Goal: Task Accomplishment & Management: Use online tool/utility

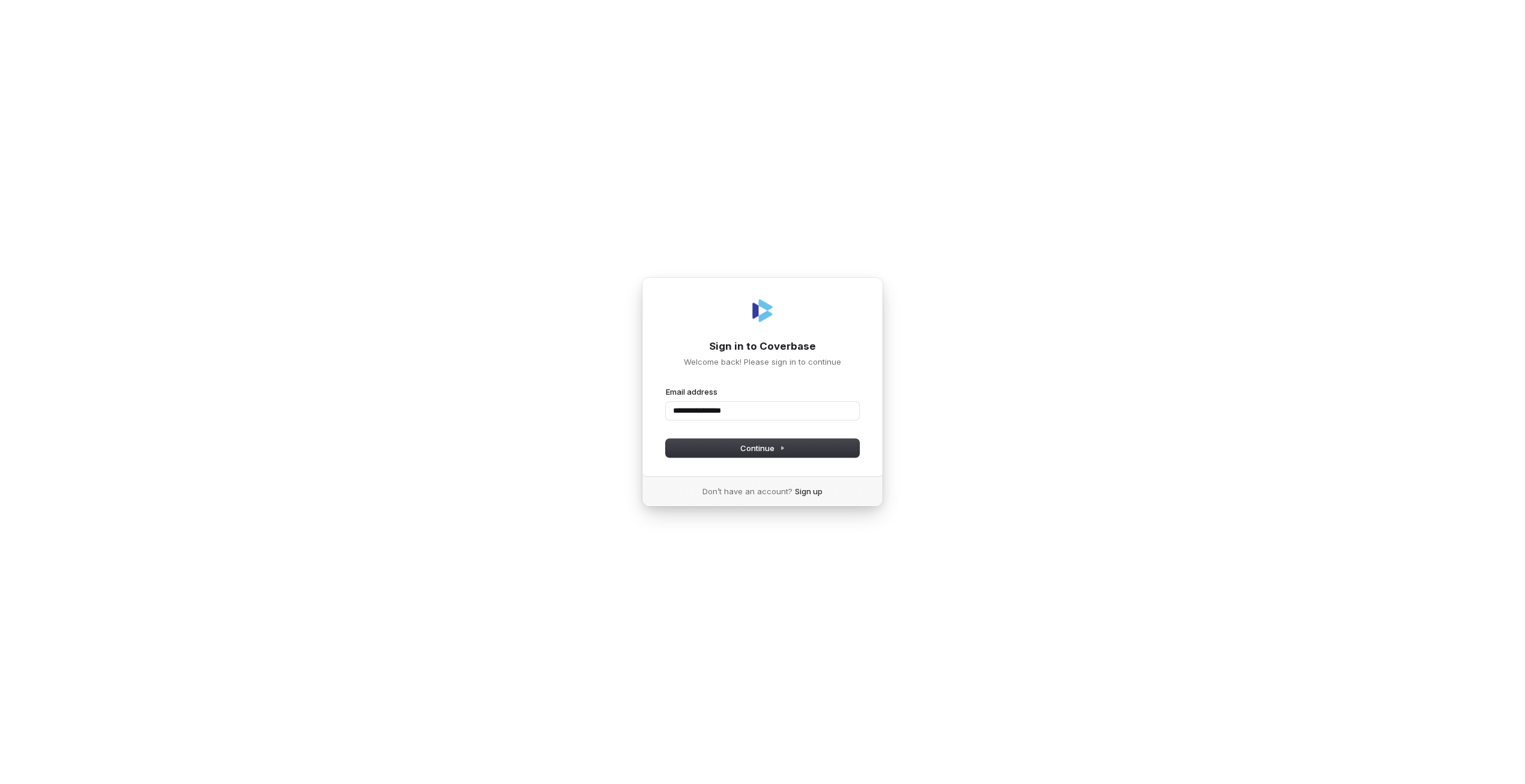
click at [666, 386] on button "submit" at bounding box center [666, 386] width 0 height 0
type input "**********"
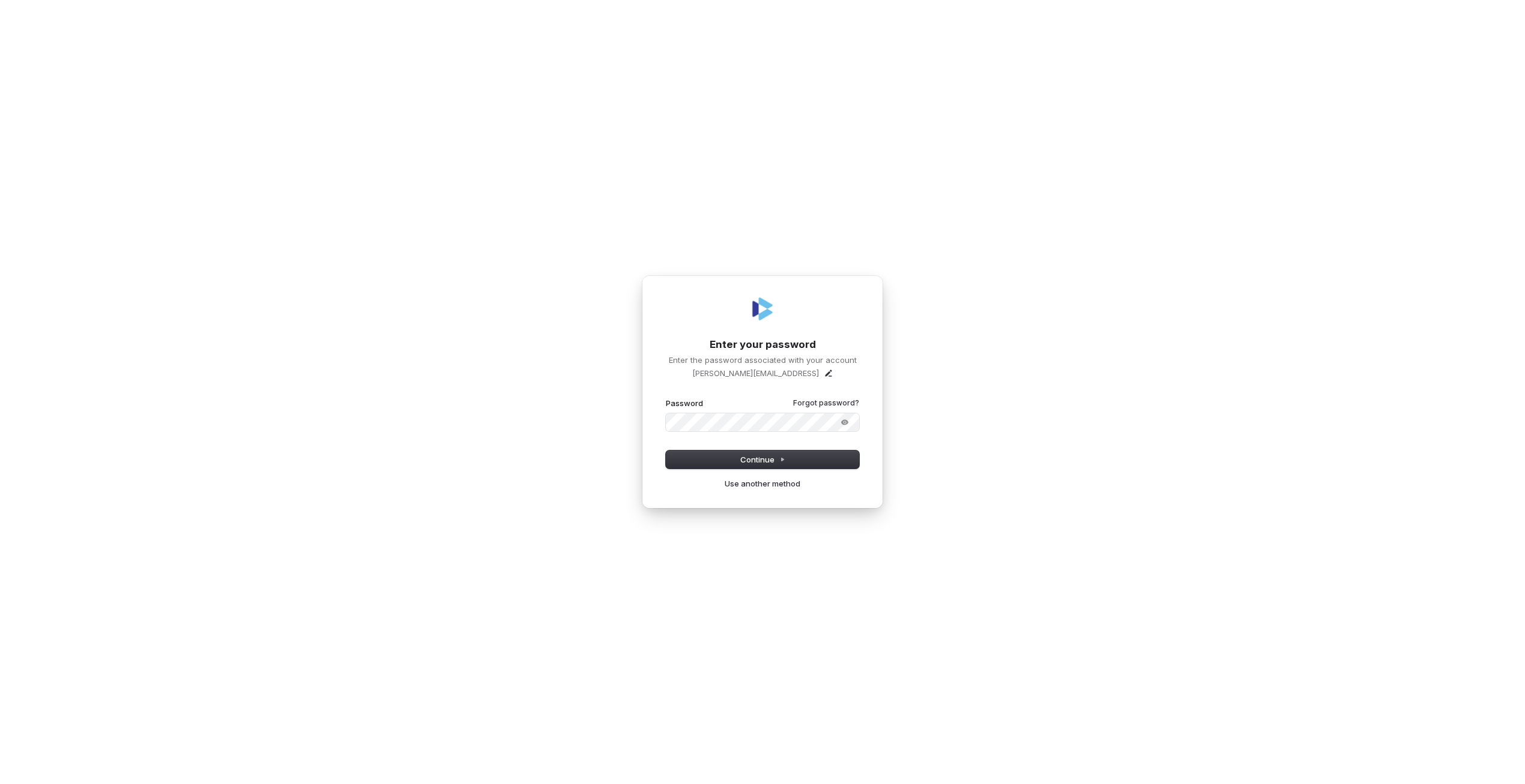
click at [0, 784] on com-1password-button at bounding box center [0, 784] width 0 height 0
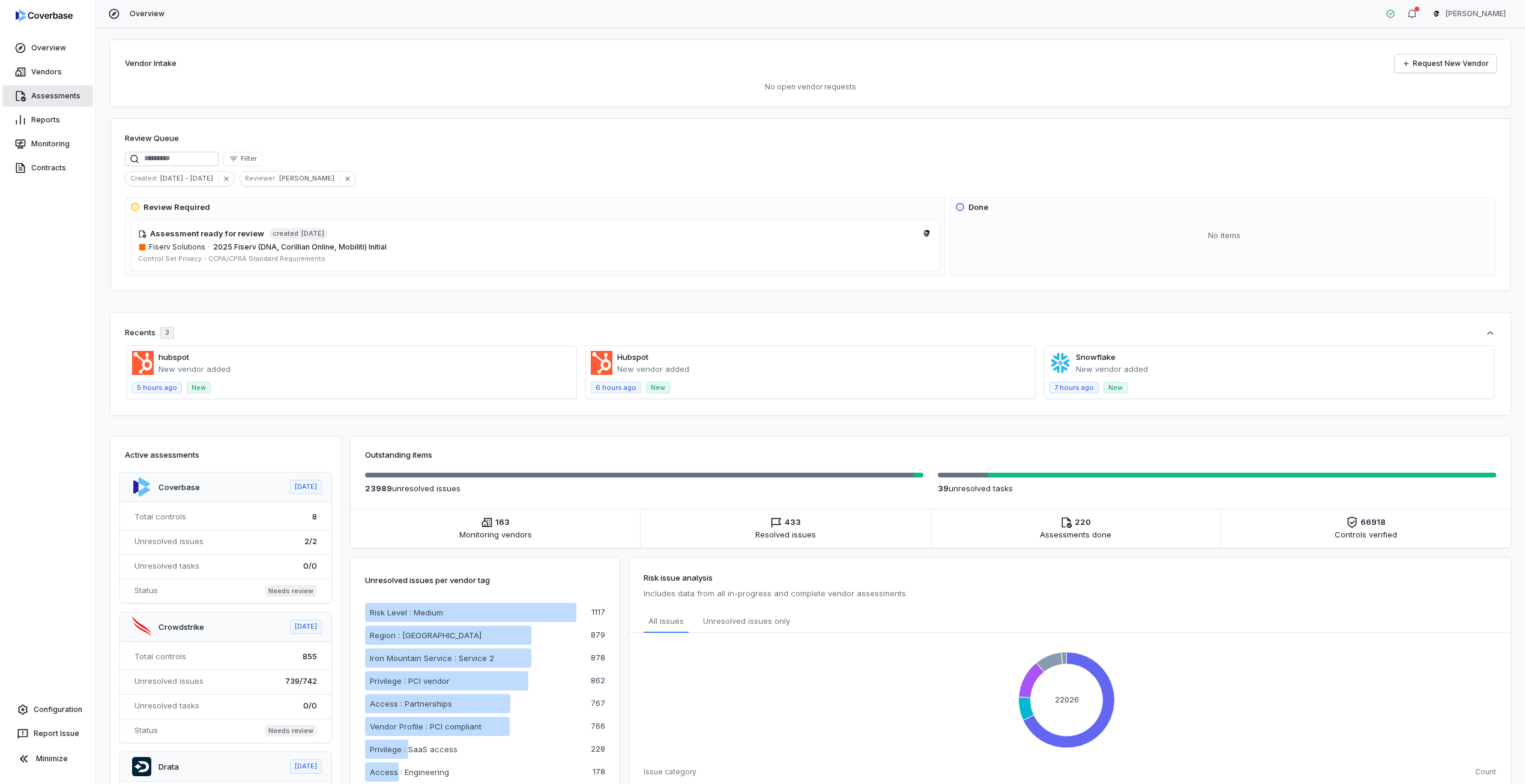
click at [35, 90] on link "Assessments" at bounding box center [47, 96] width 91 height 22
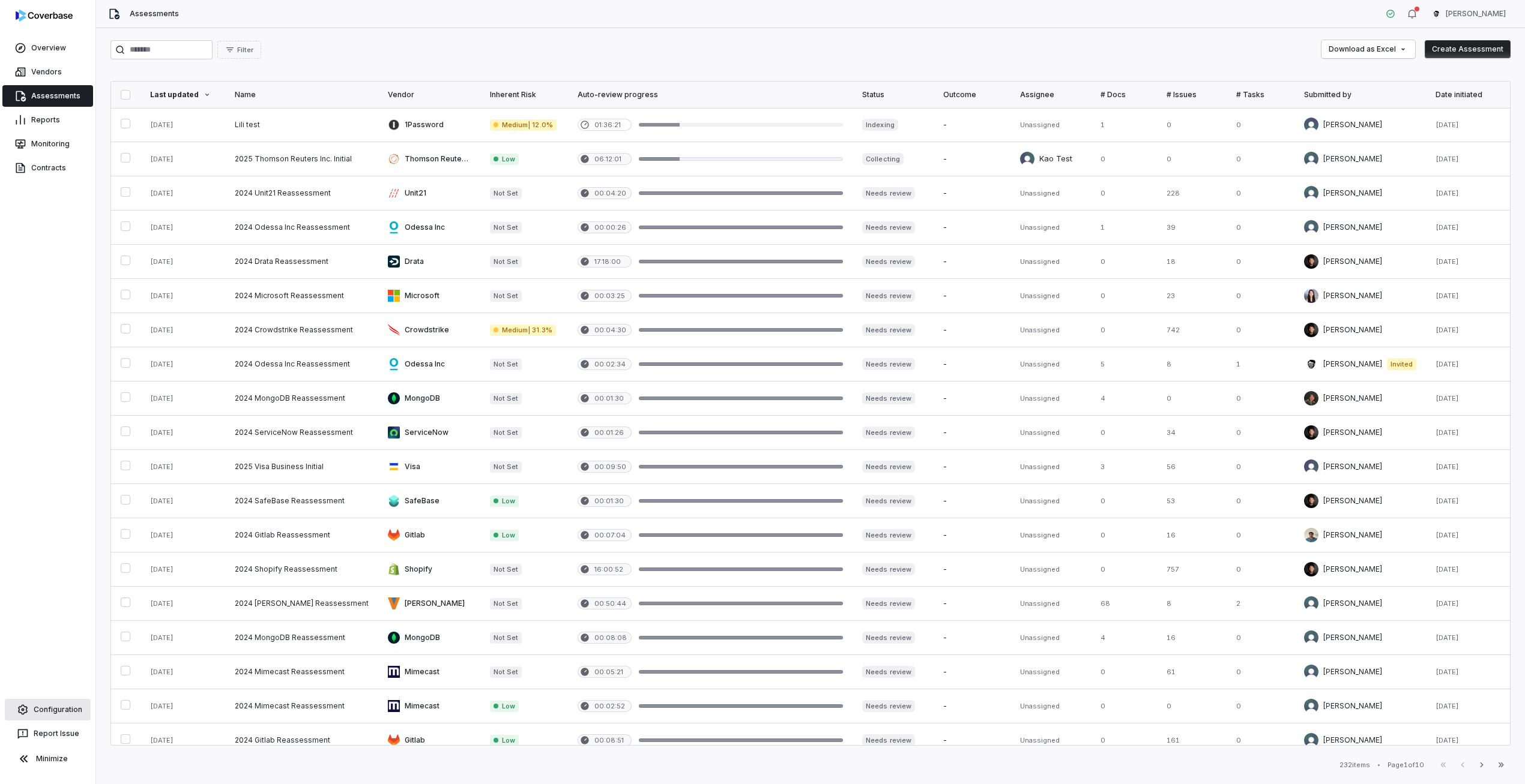
click at [60, 708] on link "Configuration" at bounding box center [47, 710] width 86 height 22
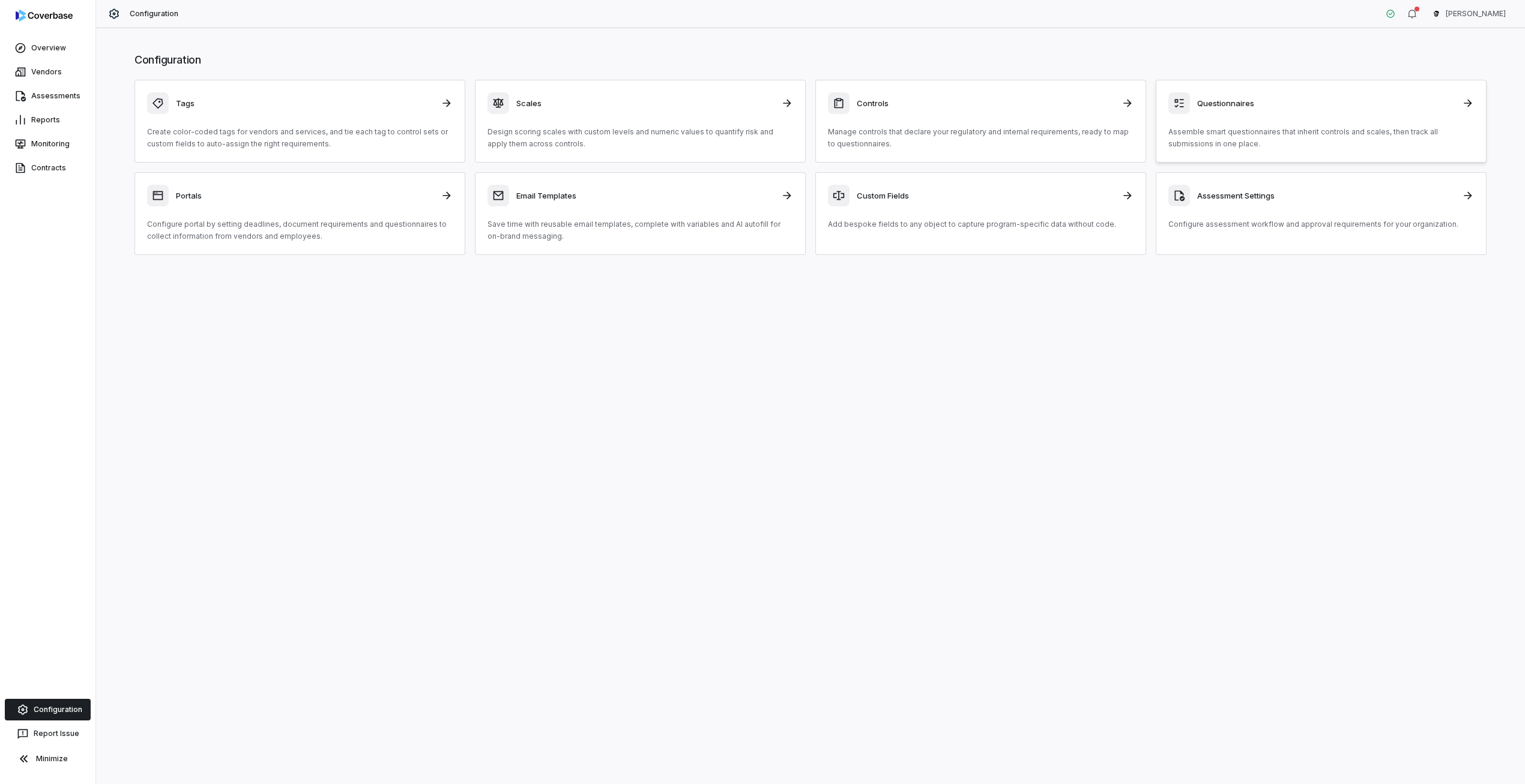
click at [1255, 142] on p "Assemble smart questionnaires that inherit controls and scales, then track all …" at bounding box center [1321, 137] width 306 height 24
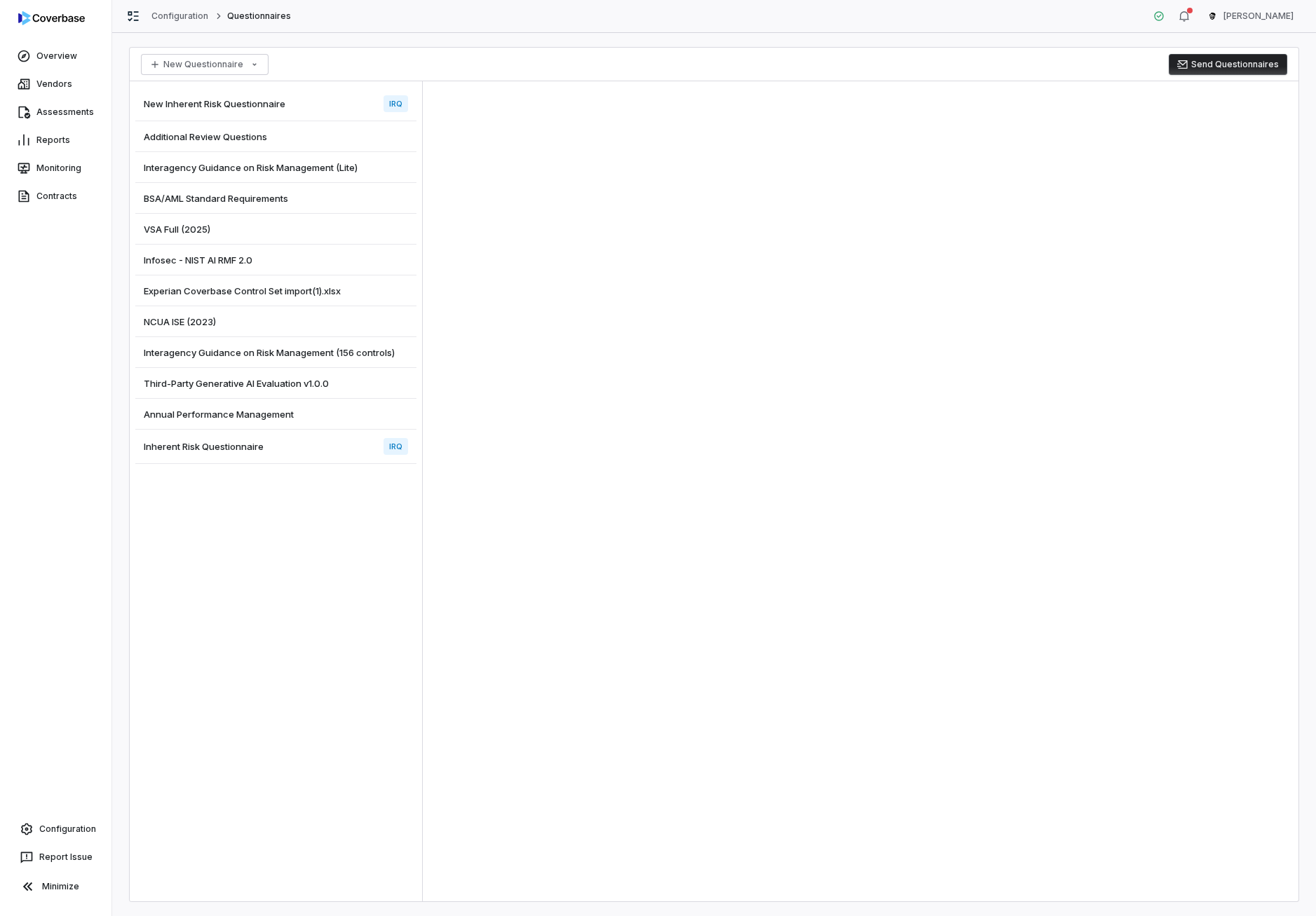
click at [326, 108] on div "New Inherent Risk Questionnaire IRQ" at bounding box center [276, 103] width 282 height 34
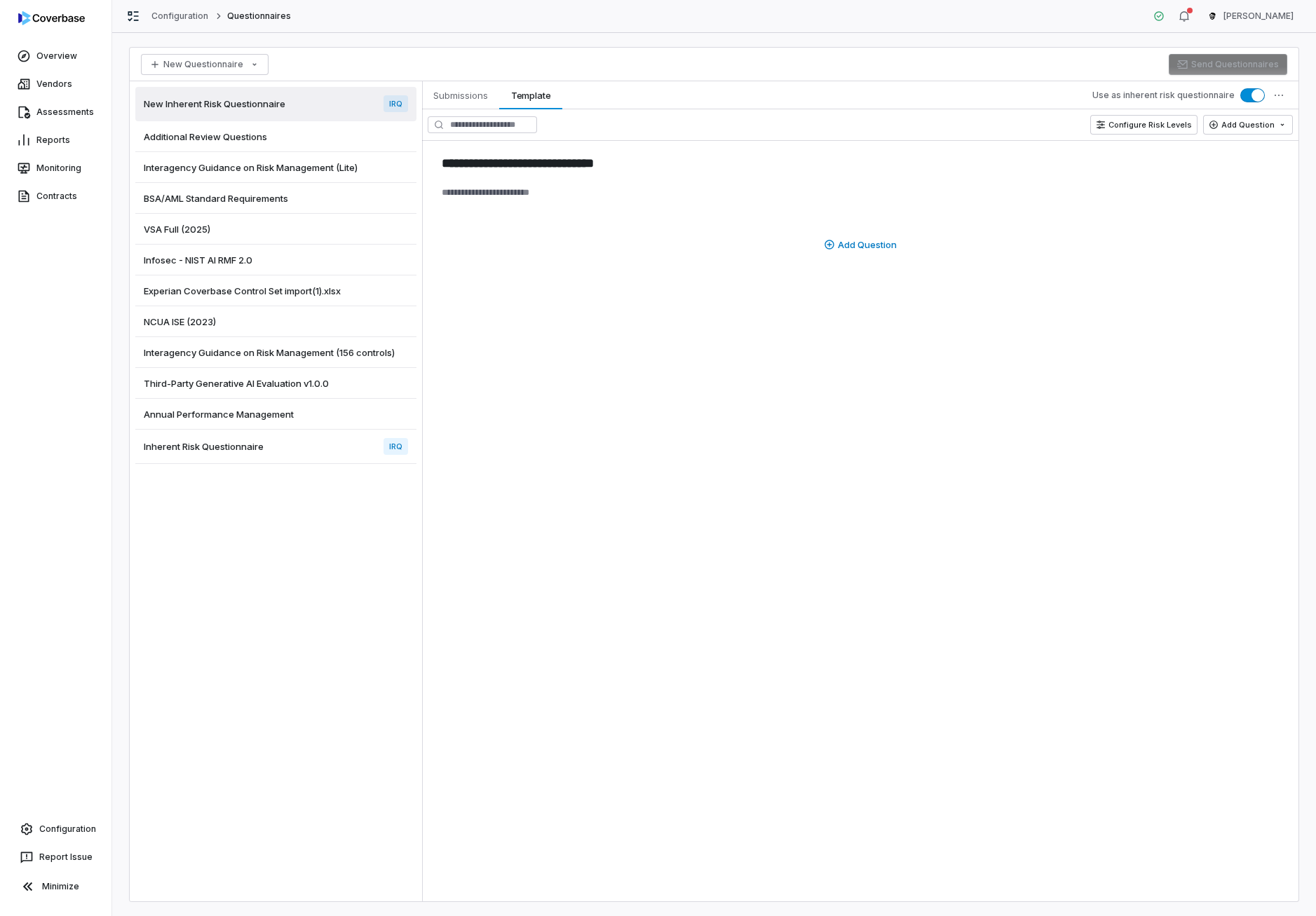
click at [291, 115] on div "New Inherent Risk Questionnaire IRQ" at bounding box center [276, 103] width 282 height 34
click at [292, 130] on div "Additional Review Questions" at bounding box center [276, 136] width 282 height 31
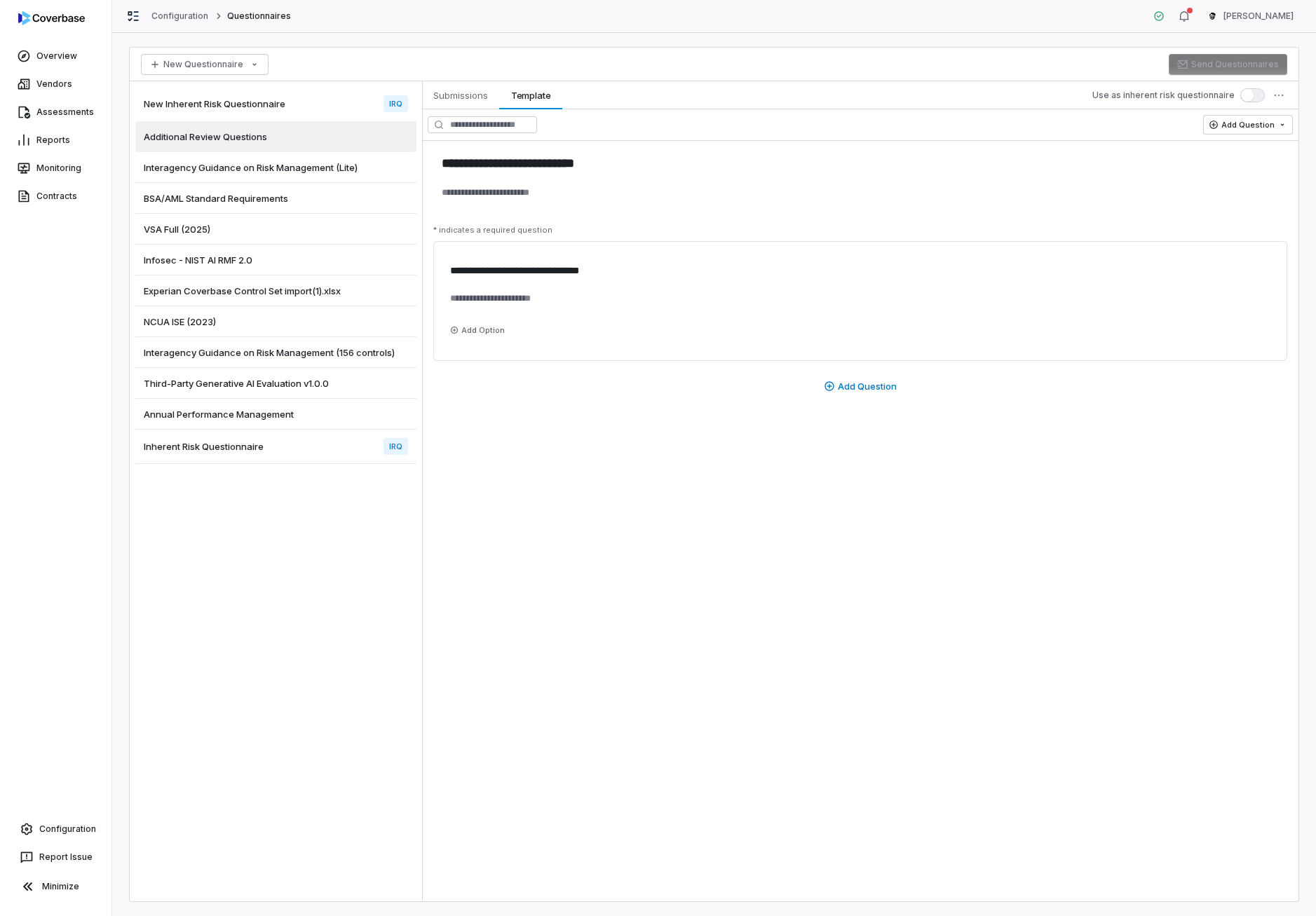
click at [272, 419] on span "Annual Performance Management" at bounding box center [218, 414] width 150 height 13
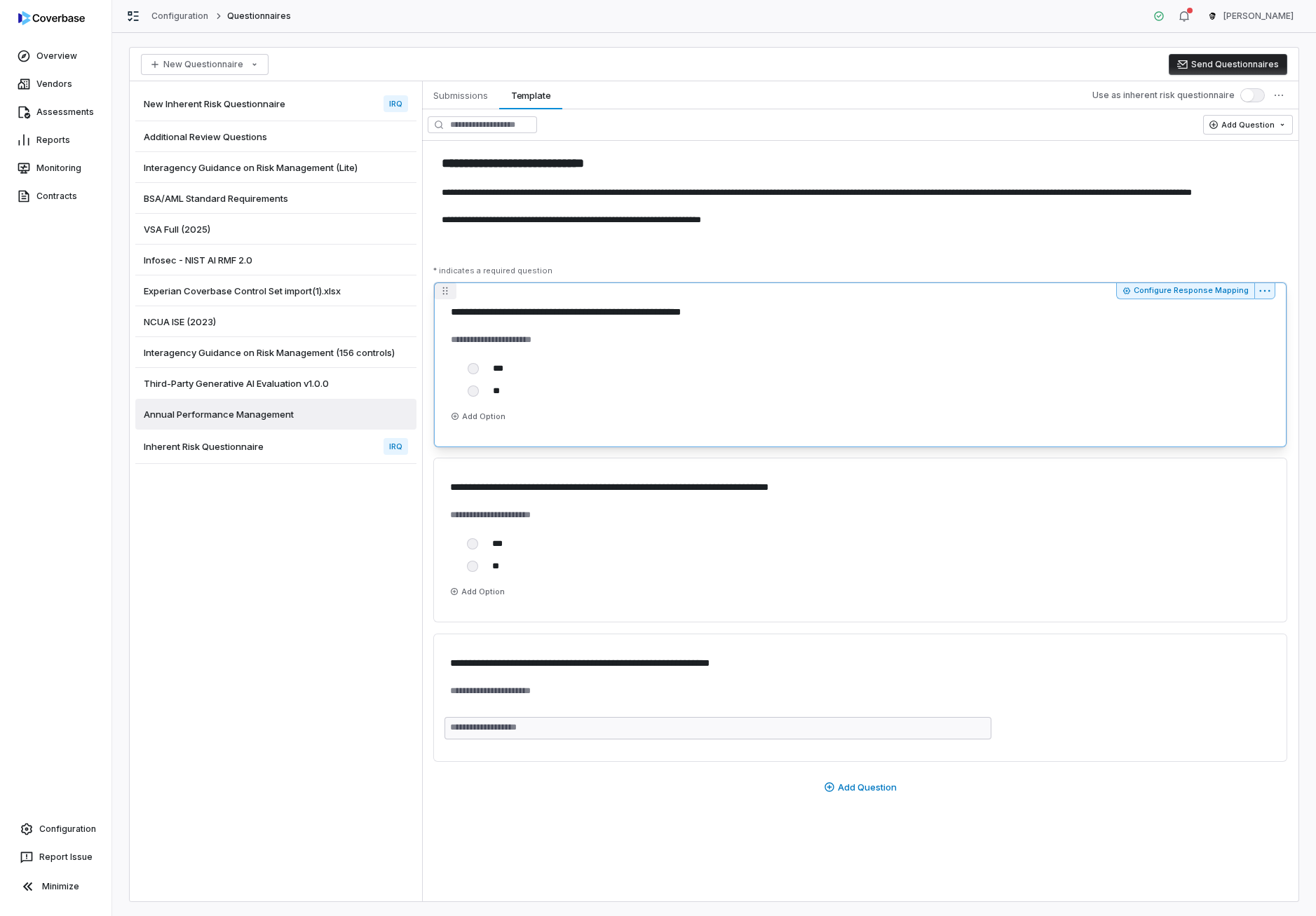
drag, startPoint x: 444, startPoint y: 469, endPoint x: 467, endPoint y: 340, distance: 131.0
click at [467, 340] on div "**********" at bounding box center [860, 564] width 876 height 565
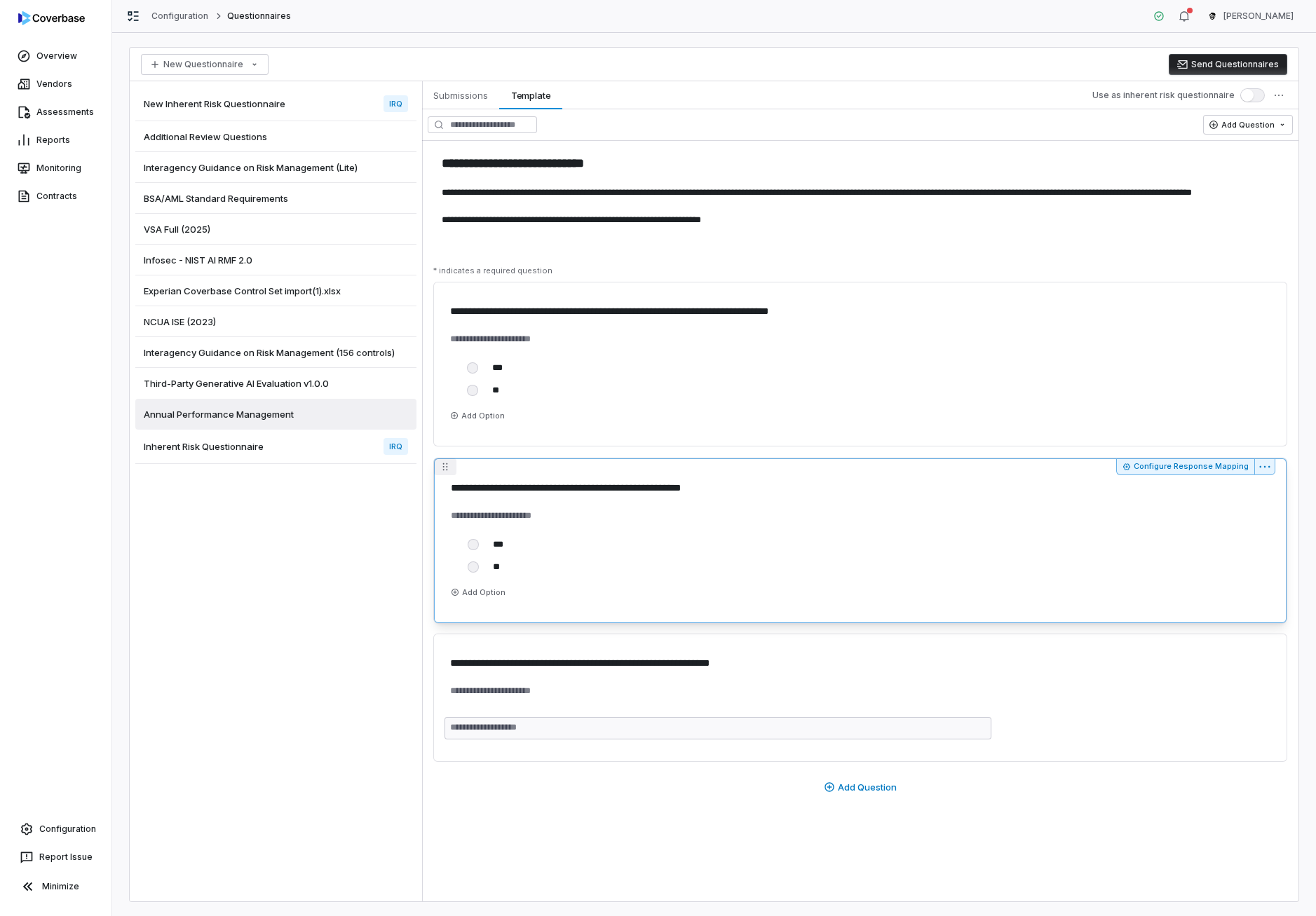
drag, startPoint x: 445, startPoint y: 297, endPoint x: 492, endPoint y: 451, distance: 161.0
type textarea "*"
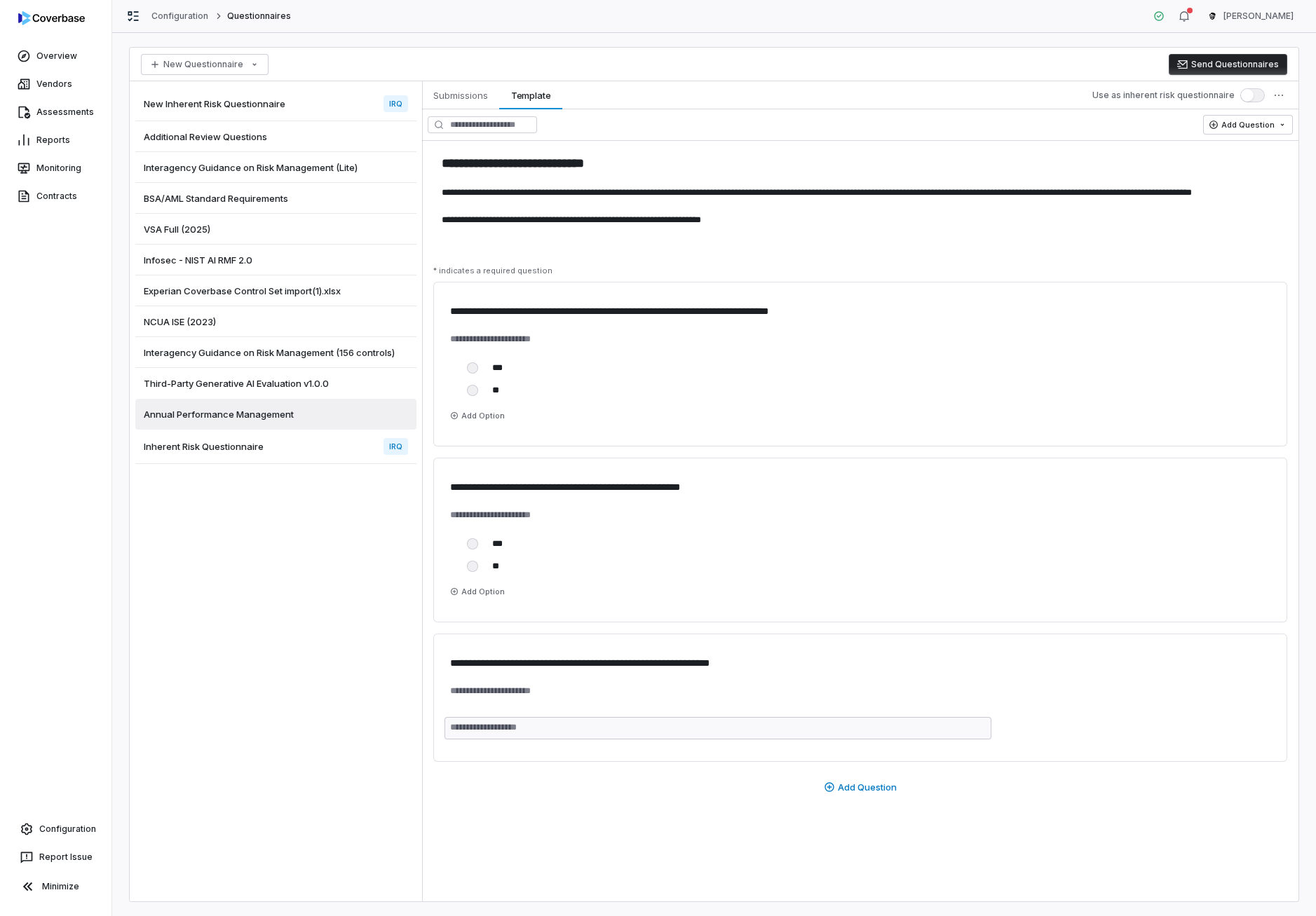
click at [245, 388] on span "Third-Party Generative AI Evaluation v1.0.0" at bounding box center [236, 383] width 185 height 13
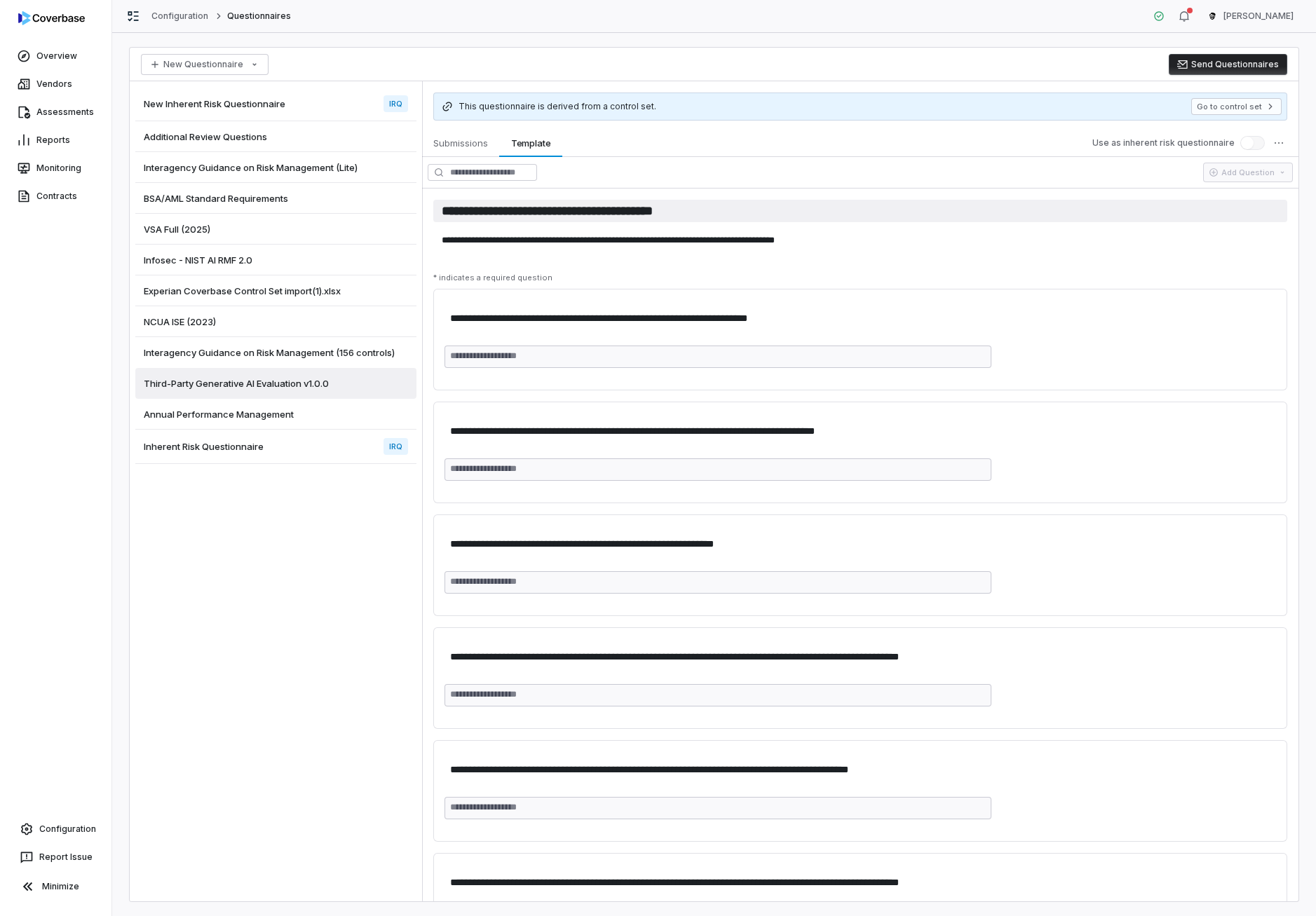
click at [590, 215] on input "**********" at bounding box center [861, 211] width 854 height 23
click at [224, 300] on div "Experian Coverbase Control Set import(1).xlsx" at bounding box center [276, 291] width 282 height 31
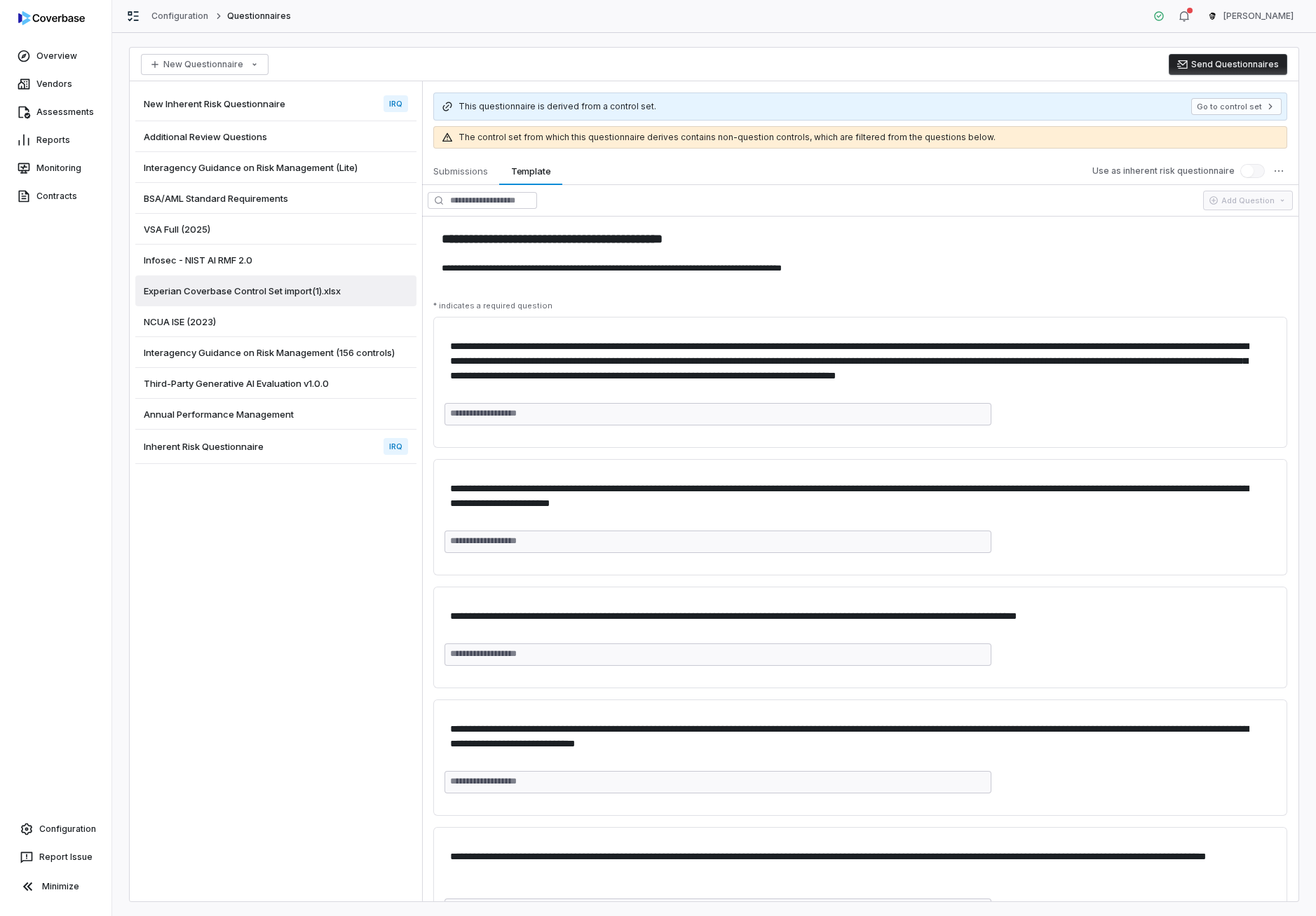
click at [197, 218] on div "VSA Full (2025)" at bounding box center [276, 229] width 282 height 31
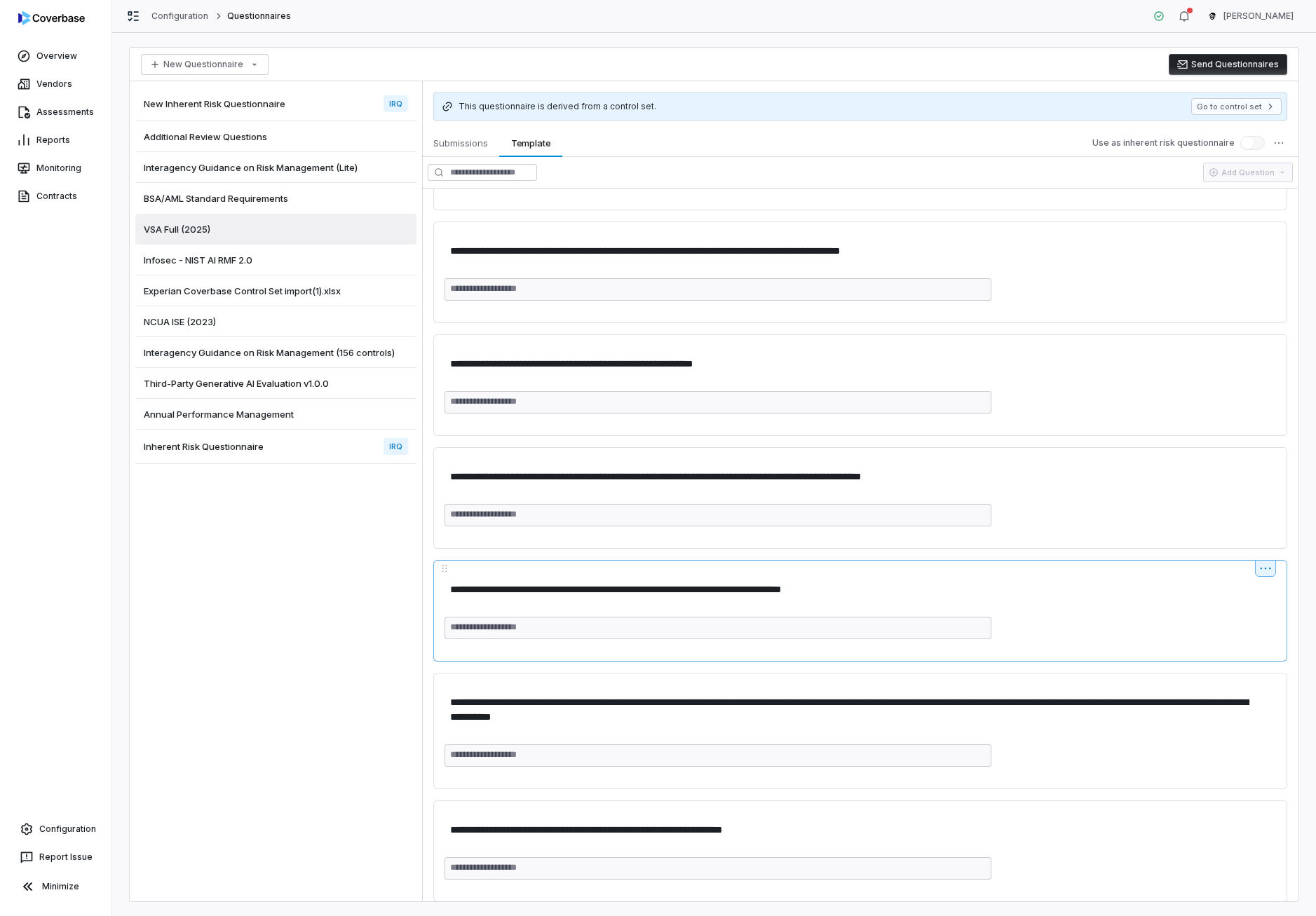
scroll to position [11465, 0]
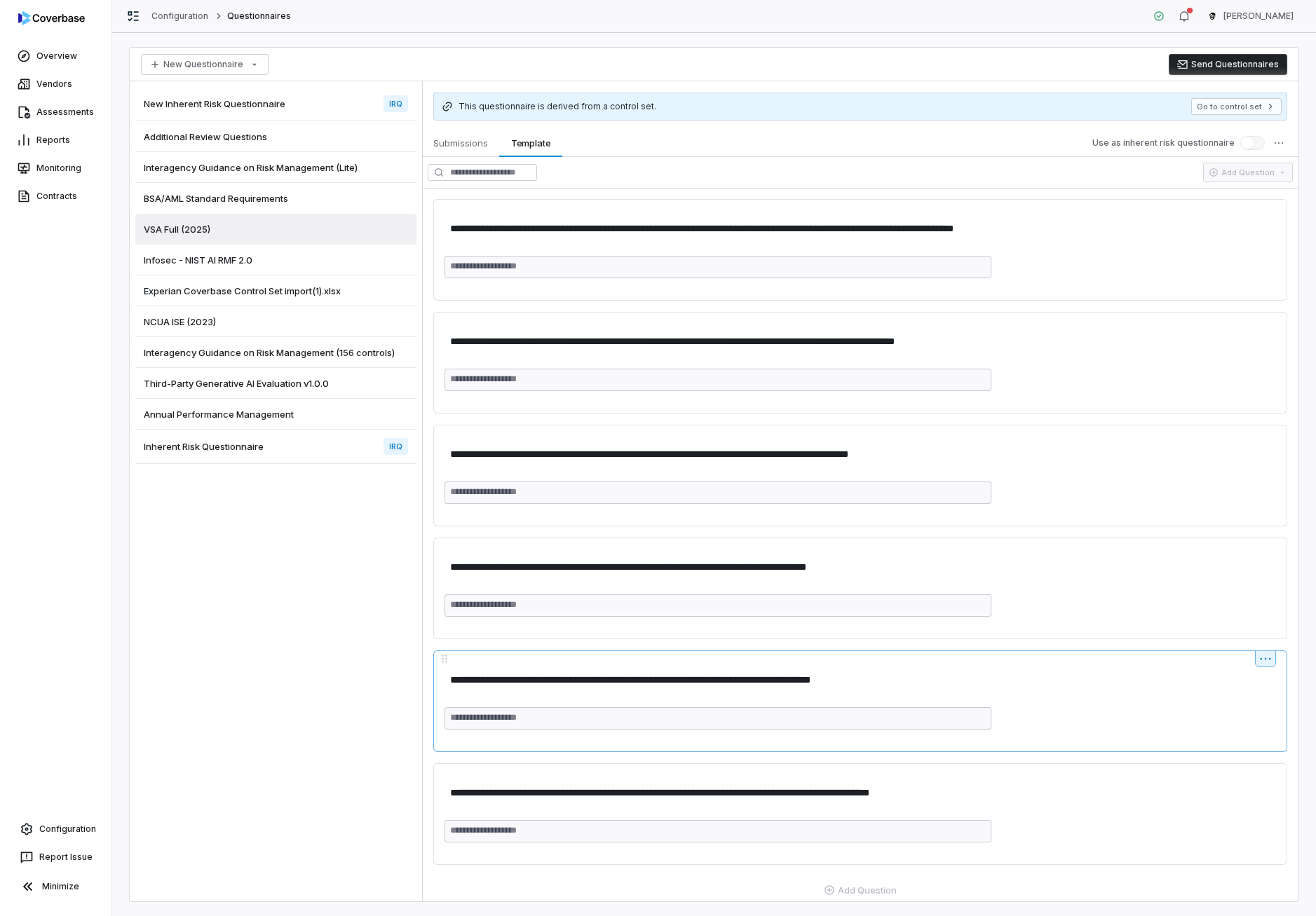
type textarea "*"
